Goal: Communication & Community: Answer question/provide support

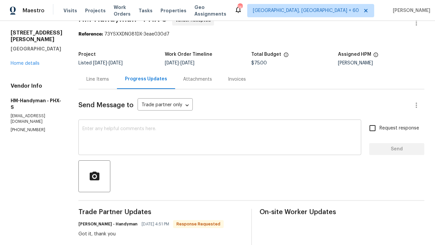
scroll to position [3, 0]
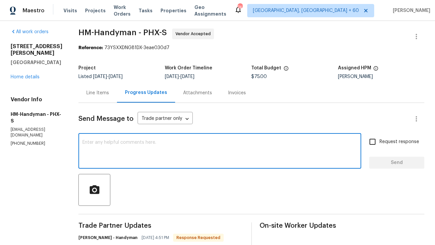
click at [126, 145] on textarea at bounding box center [219, 151] width 275 height 23
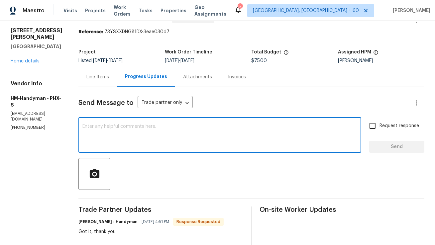
scroll to position [31, 0]
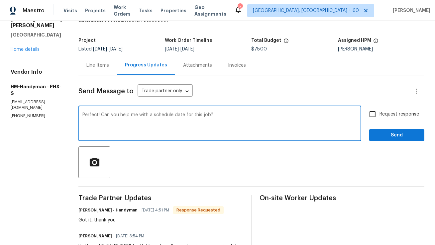
type textarea "Perfect! Can you help me with a schedule date for this job?"
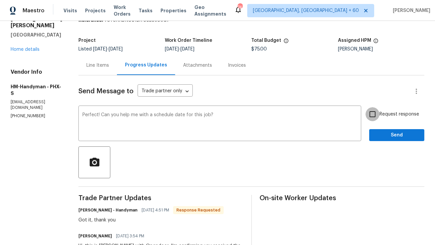
click at [379, 113] on input "Request response" at bounding box center [372, 114] width 14 height 14
checkbox input "true"
click at [386, 138] on span "Send" at bounding box center [396, 135] width 44 height 8
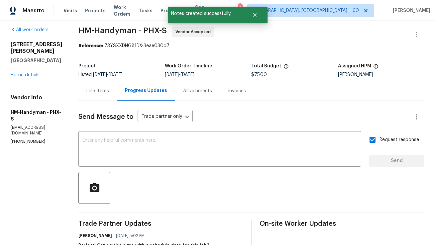
scroll to position [1, 0]
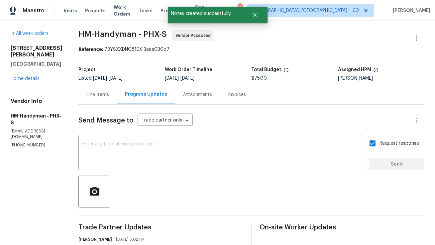
click at [104, 100] on div "Line Items" at bounding box center [97, 95] width 39 height 20
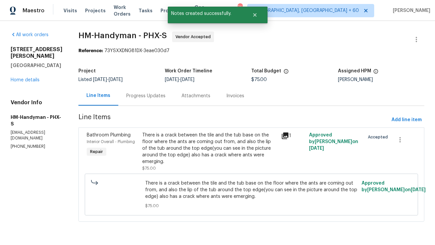
click at [146, 98] on div "Progress Updates" at bounding box center [145, 96] width 39 height 7
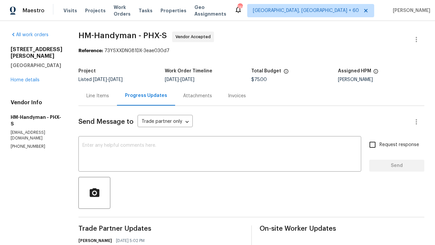
click at [104, 91] on div "Line Items" at bounding box center [97, 96] width 39 height 20
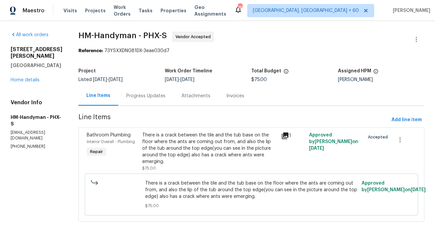
click at [159, 98] on div "Progress Updates" at bounding box center [145, 96] width 39 height 7
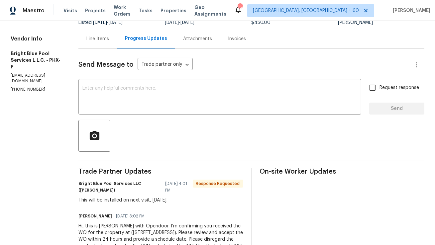
scroll to position [58, 0]
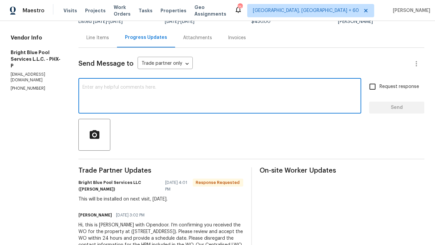
click at [136, 89] on textarea at bounding box center [219, 96] width 275 height 23
type textarea "Sounds good! Thank you."
click at [385, 104] on span "Send" at bounding box center [396, 108] width 44 height 8
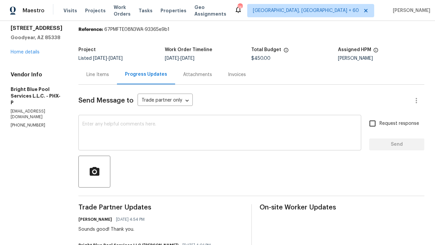
scroll to position [0, 0]
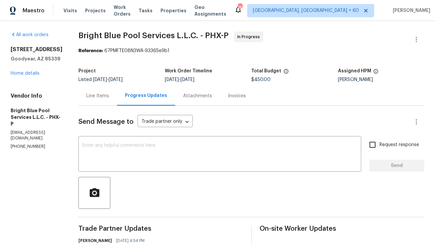
click at [96, 104] on div "Line Items" at bounding box center [97, 96] width 39 height 20
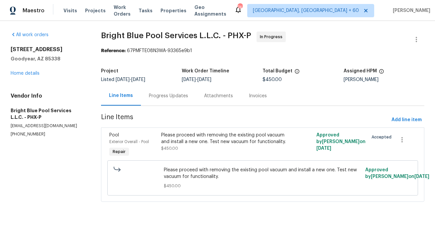
click at [161, 99] on div "Progress Updates" at bounding box center [168, 96] width 39 height 7
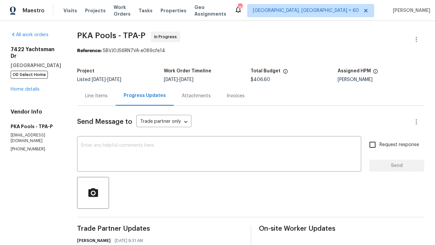
click at [91, 100] on div "Line Items" at bounding box center [96, 96] width 39 height 20
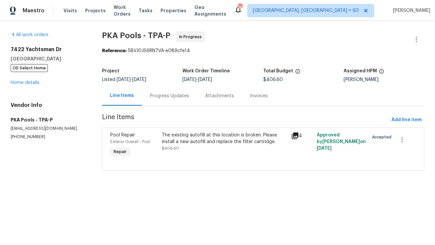
click at [153, 94] on div "Progress Updates" at bounding box center [169, 96] width 39 height 7
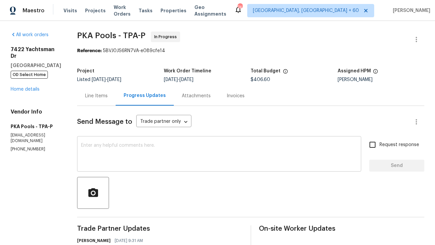
click at [117, 144] on textarea at bounding box center [219, 154] width 276 height 23
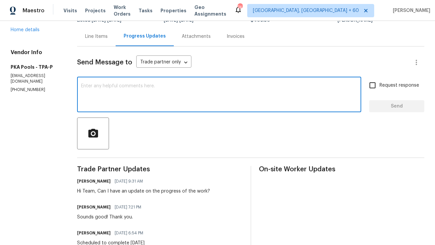
scroll to position [67, 0]
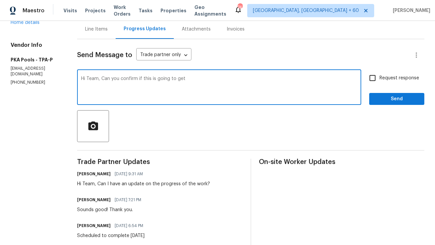
drag, startPoint x: 141, startPoint y: 79, endPoint x: 238, endPoint y: 79, distance: 96.6
click at [238, 79] on textarea "Hi Team, Can you confirm if this is going to get" at bounding box center [219, 87] width 276 height 23
click at [151, 92] on textarea "Hi Team, Can you confirm if this job is going to get complete tomorrow or Frida…" at bounding box center [219, 87] width 276 height 23
drag, startPoint x: 91, startPoint y: 77, endPoint x: 286, endPoint y: 78, distance: 194.9
click at [286, 78] on textarea "Hi Team, Can you confirm if this job is going to get complete tomorrow or Frida…" at bounding box center [219, 87] width 276 height 23
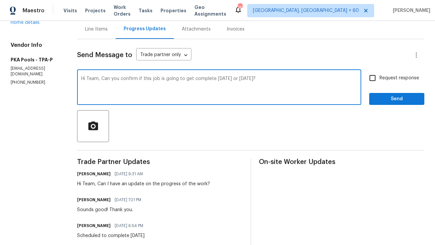
paste textarea "ould you please confirm if this job is scheduled to be completed tomorrow or on"
type textarea "Hi Team, Could you please confirm if this job is scheduled to be completed tomo…"
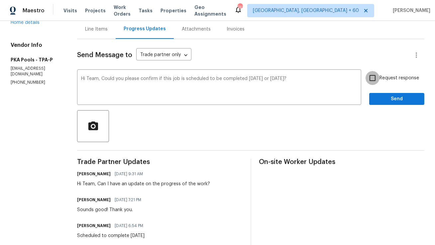
click at [369, 81] on input "Request response" at bounding box center [372, 78] width 14 height 14
checkbox input "true"
click at [382, 98] on span "Send" at bounding box center [396, 99] width 44 height 8
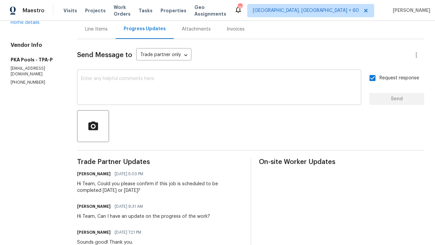
scroll to position [0, 0]
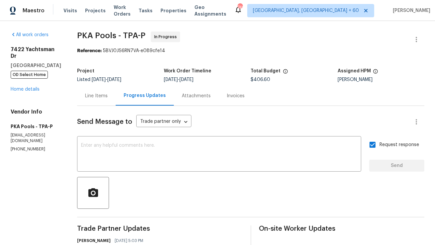
click at [85, 96] on div "Line Items" at bounding box center [96, 96] width 23 height 7
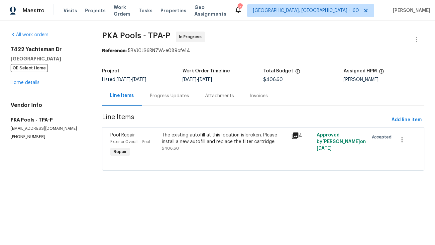
click at [165, 93] on div "Progress Updates" at bounding box center [169, 96] width 39 height 7
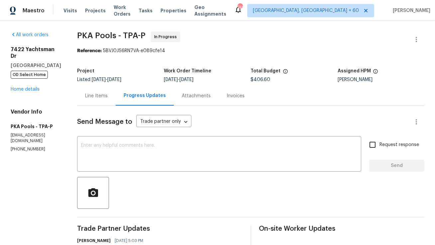
click at [97, 96] on div "Line Items" at bounding box center [96, 96] width 39 height 20
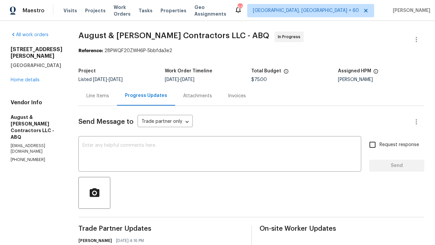
click at [106, 98] on div "Line Items" at bounding box center [97, 96] width 23 height 7
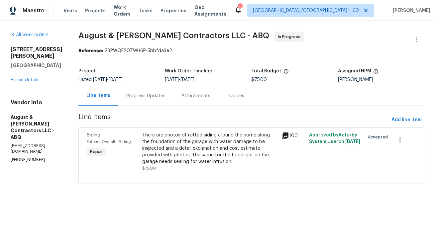
click at [154, 92] on div "Progress Updates" at bounding box center [145, 96] width 55 height 20
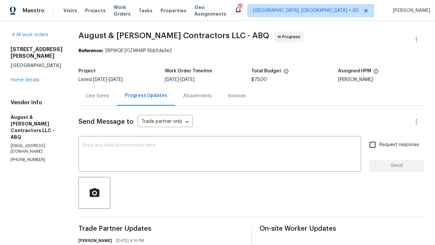
scroll to position [5, 0]
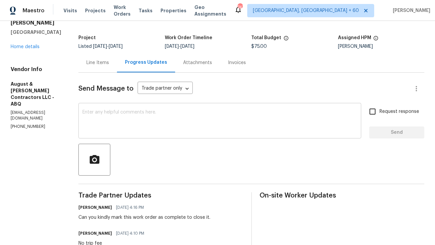
scroll to position [39, 0]
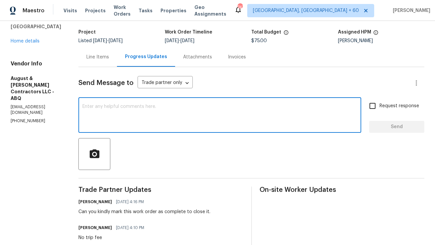
click at [147, 126] on textarea at bounding box center [219, 115] width 275 height 23
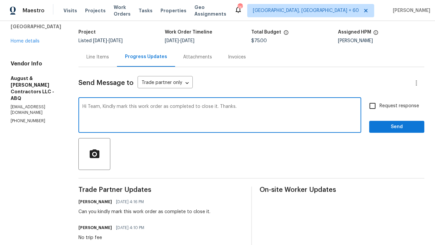
type textarea "Hi Team, Kindly mark this work order as completed to close it. Thanks."
click at [369, 101] on input "Request response" at bounding box center [372, 106] width 14 height 14
checkbox input "true"
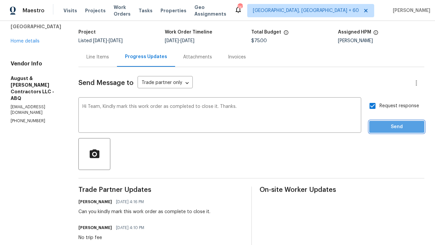
click at [382, 128] on span "Send" at bounding box center [396, 127] width 44 height 8
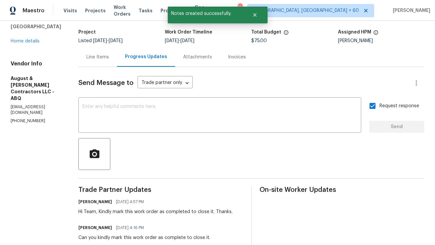
click at [106, 58] on div "Line Items" at bounding box center [97, 57] width 23 height 7
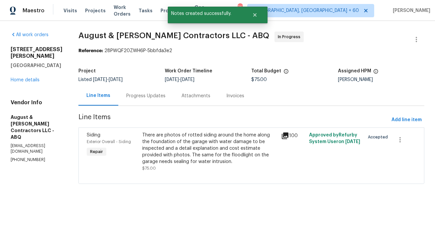
click at [162, 96] on div "Progress Updates" at bounding box center [145, 96] width 39 height 7
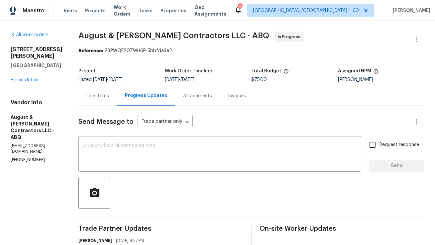
click at [104, 98] on div "Line Items" at bounding box center [97, 96] width 23 height 7
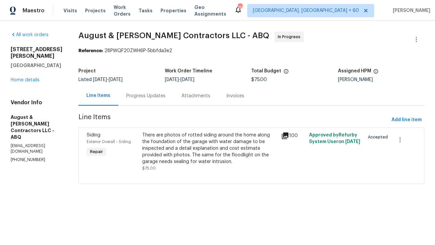
click at [150, 98] on div "Progress Updates" at bounding box center [145, 96] width 39 height 7
